Goal: Navigation & Orientation: Find specific page/section

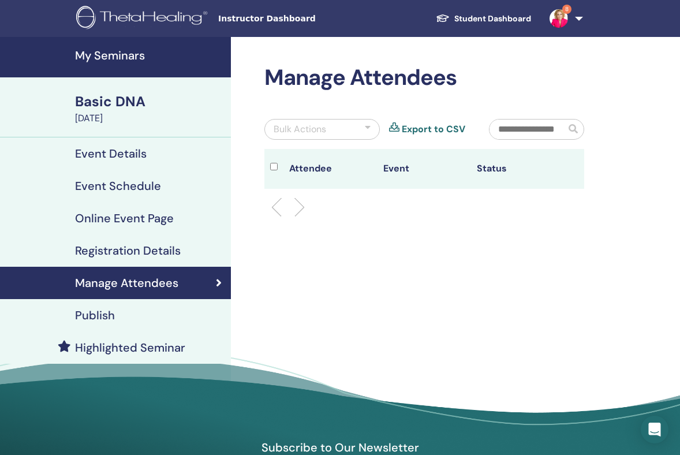
click at [121, 260] on link "Registration Details" at bounding box center [115, 250] width 231 height 32
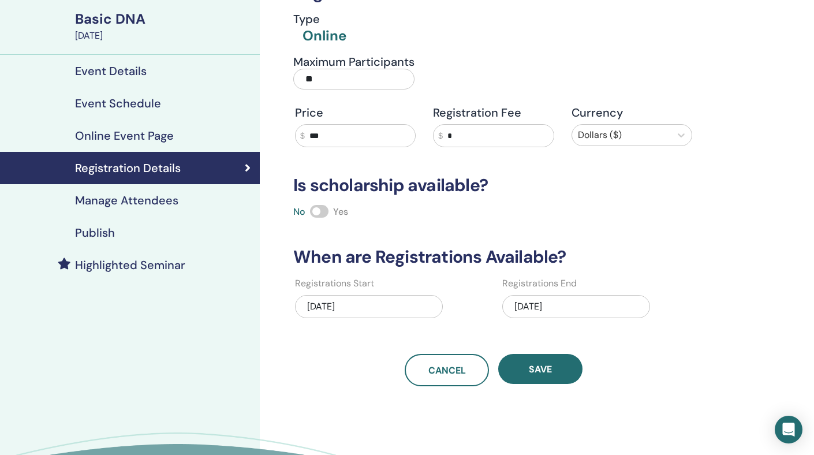
scroll to position [83, 0]
click at [165, 139] on h4 "Online Event Page" at bounding box center [124, 135] width 99 height 14
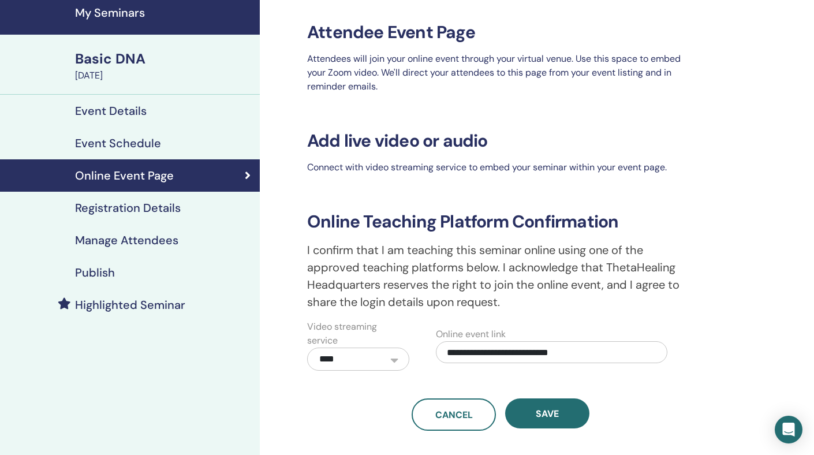
scroll to position [42, 0]
click at [204, 148] on div "Event Schedule" at bounding box center [129, 144] width 241 height 14
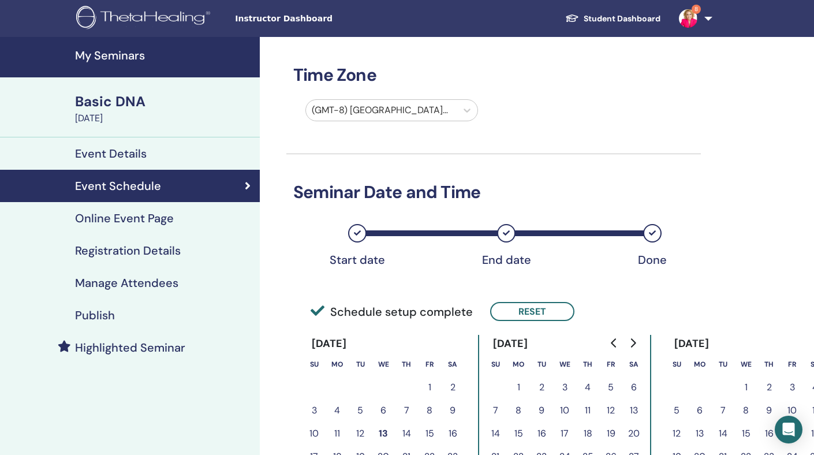
click at [147, 150] on div "Event Details" at bounding box center [129, 154] width 241 height 14
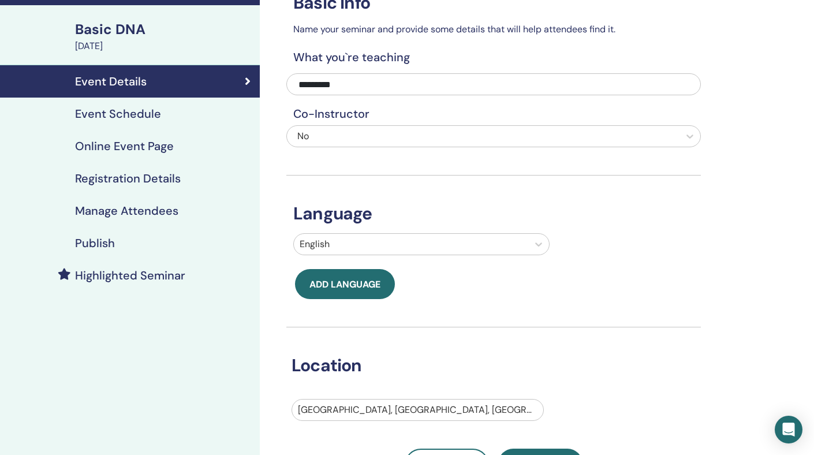
scroll to position [32, 0]
